Goal: Check status: Check status

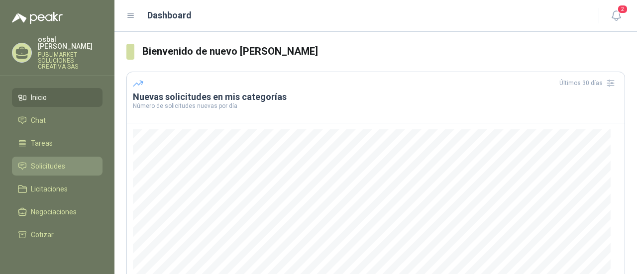
click at [47, 161] on span "Solicitudes" at bounding box center [48, 166] width 34 height 11
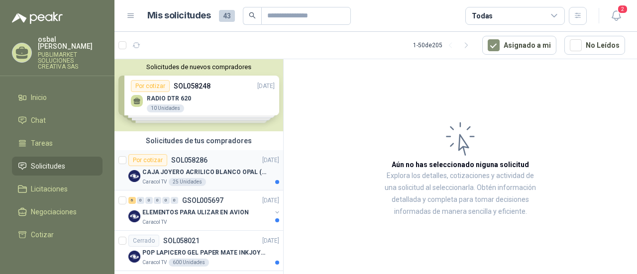
click at [229, 179] on div "Caracol TV 25 Unidades" at bounding box center [210, 182] width 137 height 8
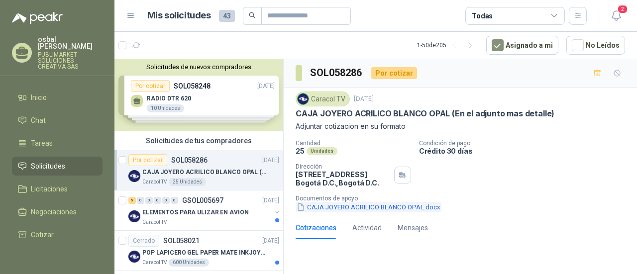
click at [387, 208] on button "CAJA JOYERO ACRILICO BLANCO OPAL.docx" at bounding box center [369, 207] width 146 height 10
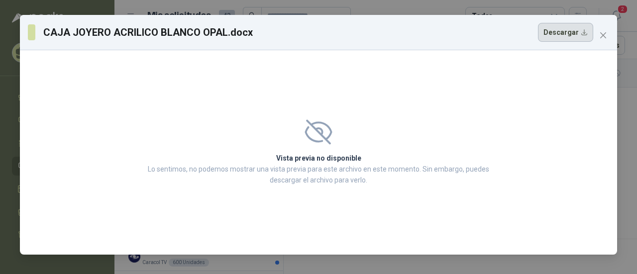
click at [566, 34] on button "Descargar" at bounding box center [565, 32] width 55 height 19
click at [603, 34] on icon "close" at bounding box center [603, 35] width 8 height 8
